Goal: Navigation & Orientation: Find specific page/section

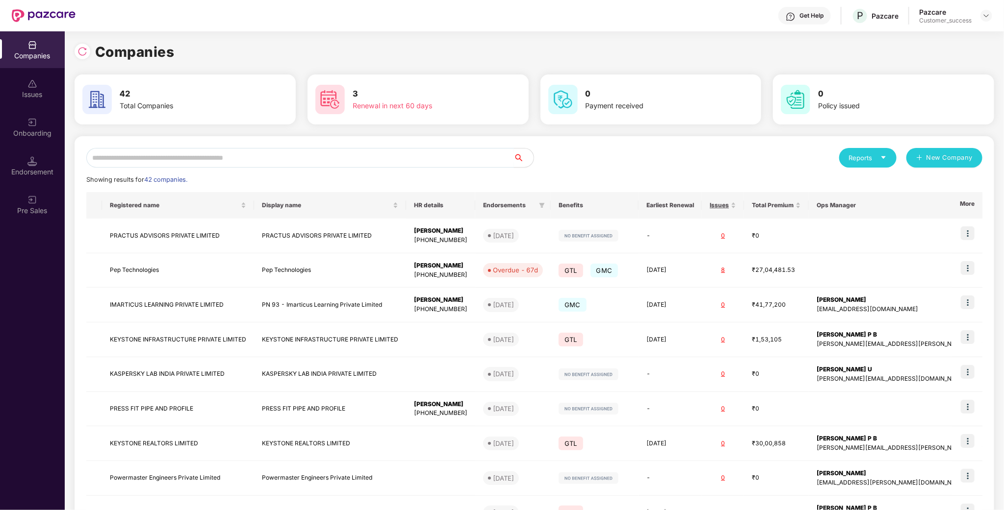
click at [226, 160] on input "text" at bounding box center [299, 158] width 427 height 20
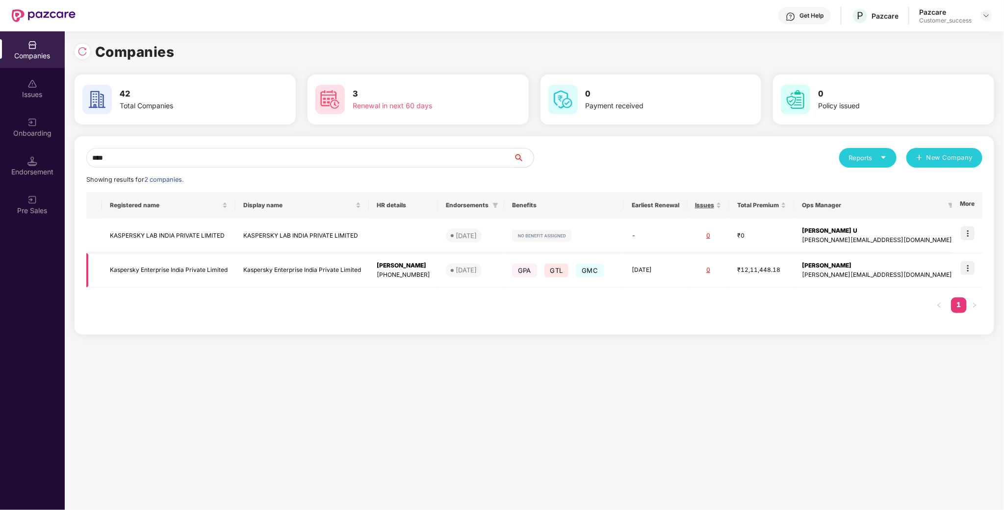
scroll to position [0, 0]
type input "****"
click at [964, 268] on img at bounding box center [967, 268] width 14 height 14
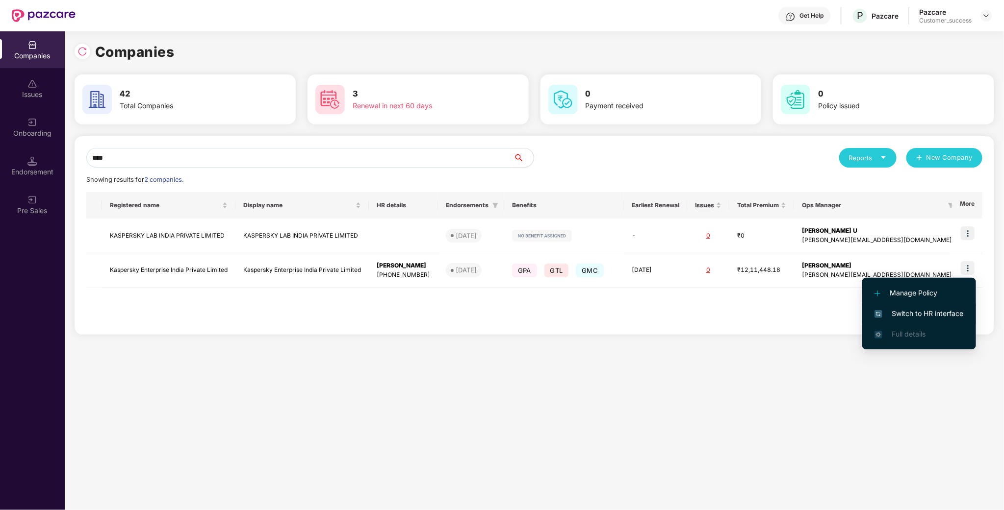
click at [911, 307] on li "Switch to HR interface" at bounding box center [919, 313] width 114 height 21
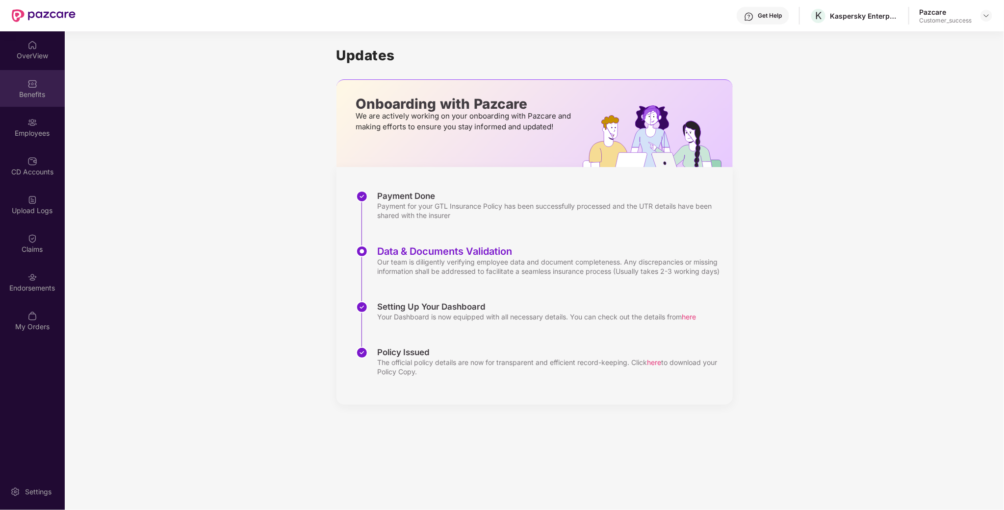
drag, startPoint x: 117, startPoint y: 212, endPoint x: 41, endPoint y: 87, distance: 146.0
click at [41, 87] on div "Benefits" at bounding box center [32, 88] width 65 height 37
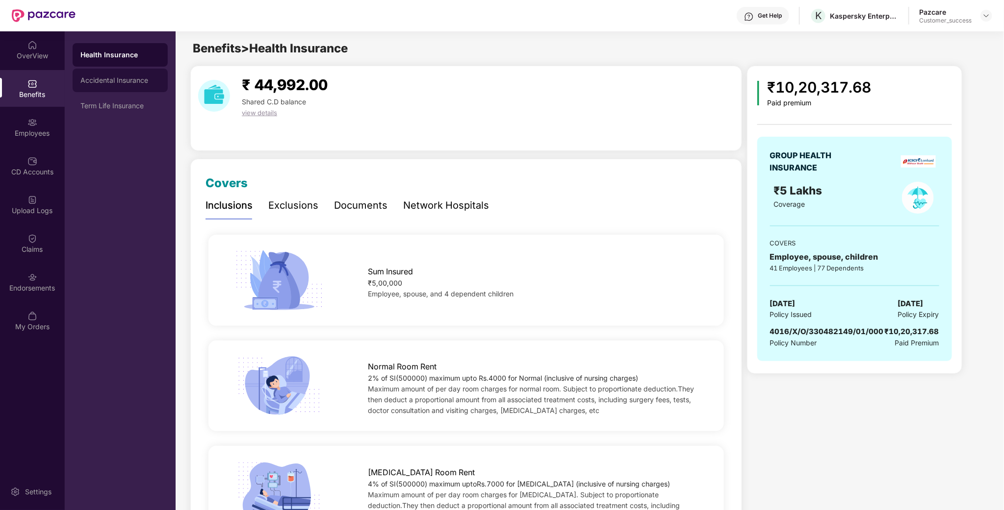
click at [132, 85] on div "Accidental Insurance" at bounding box center [120, 81] width 95 height 24
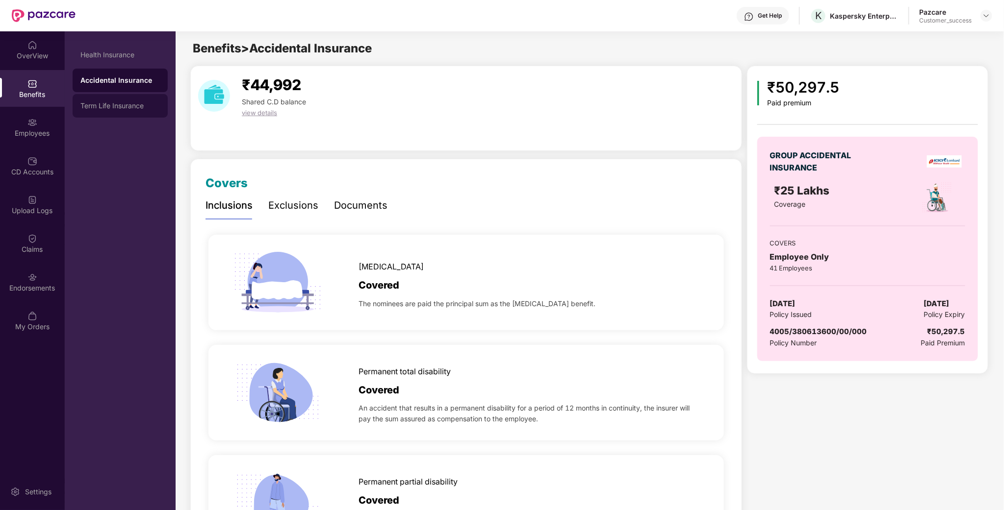
click at [129, 109] on div "Term Life Insurance" at bounding box center [119, 106] width 79 height 8
